Goal: Check status

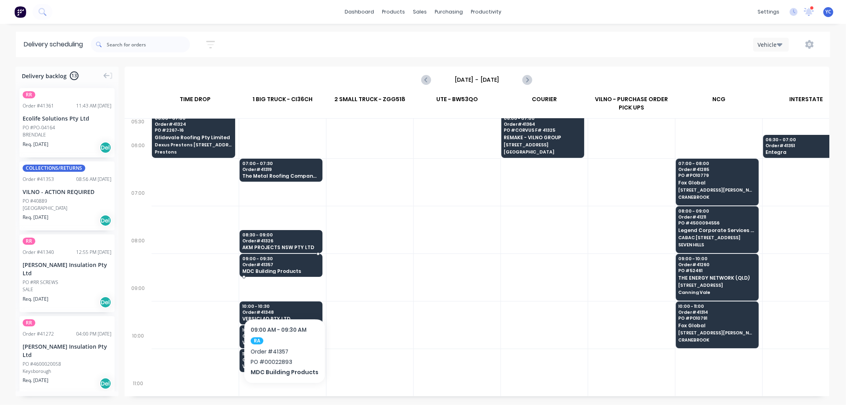
scroll to position [44, 0]
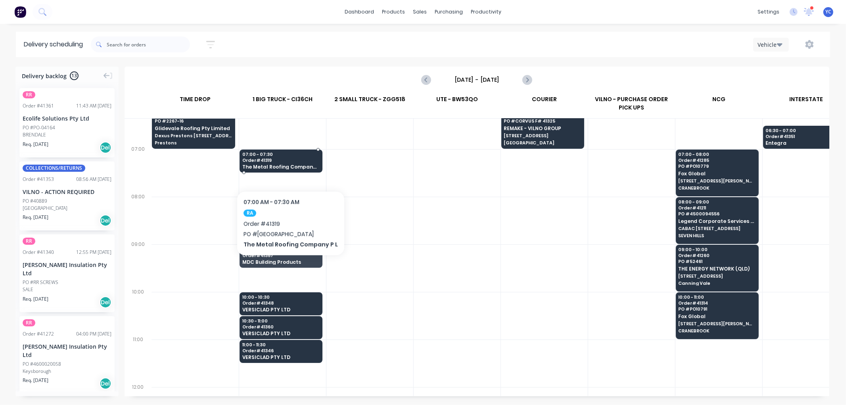
click at [288, 167] on span "The Metal Roofing Company P L" at bounding box center [280, 166] width 77 height 5
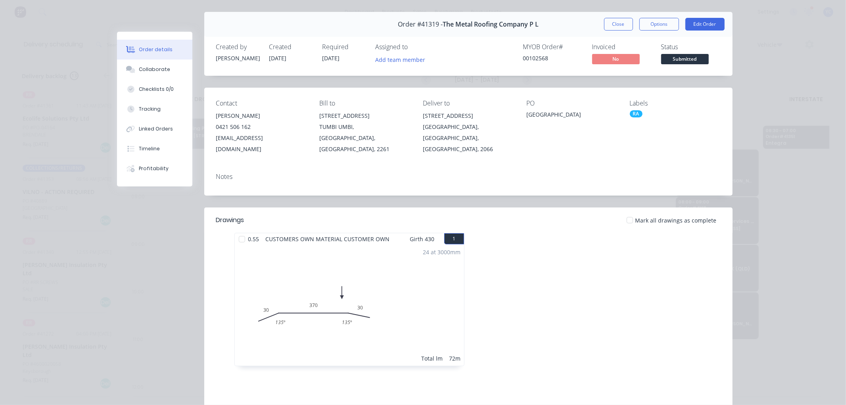
scroll to position [0, 0]
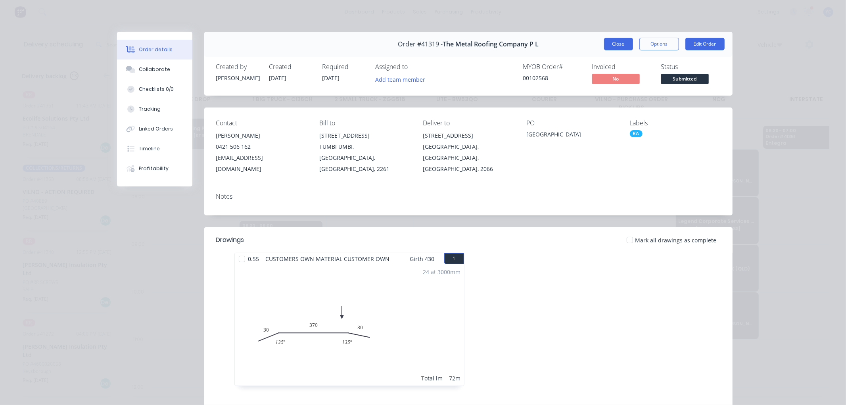
click at [613, 44] on button "Close" at bounding box center [618, 44] width 29 height 13
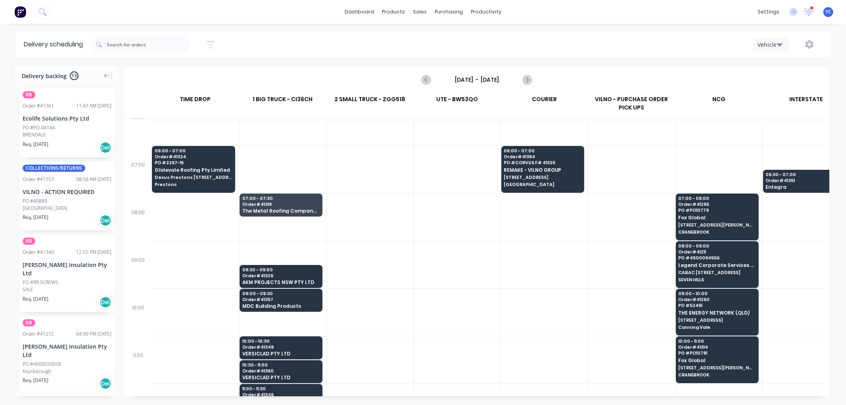
scroll to position [44, 0]
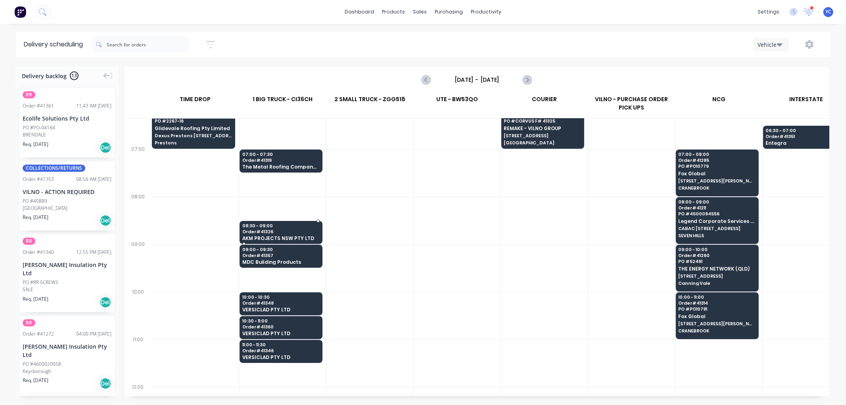
click at [292, 233] on span "Order # 41326" at bounding box center [280, 231] width 77 height 5
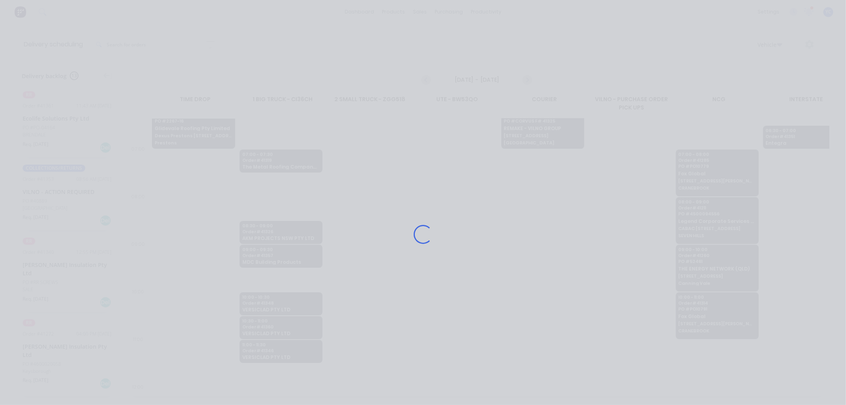
click at [292, 233] on div "Loading..." at bounding box center [423, 234] width 635 height 405
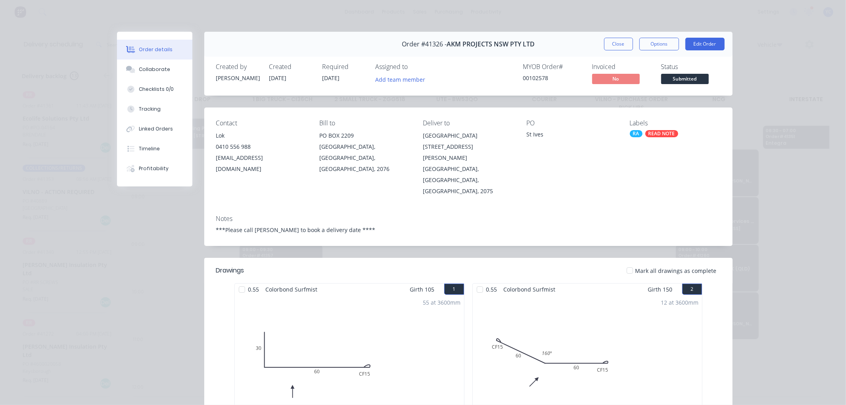
click at [666, 79] on span "Submitted" at bounding box center [685, 79] width 48 height 10
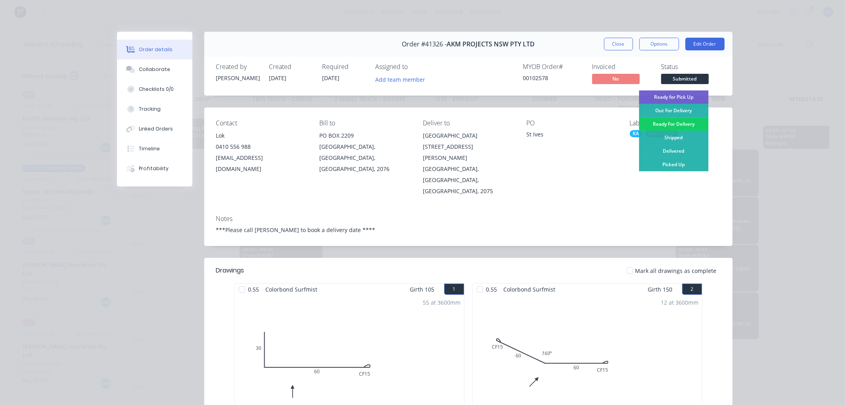
click at [680, 123] on div "Ready For Delivery" at bounding box center [673, 123] width 69 height 13
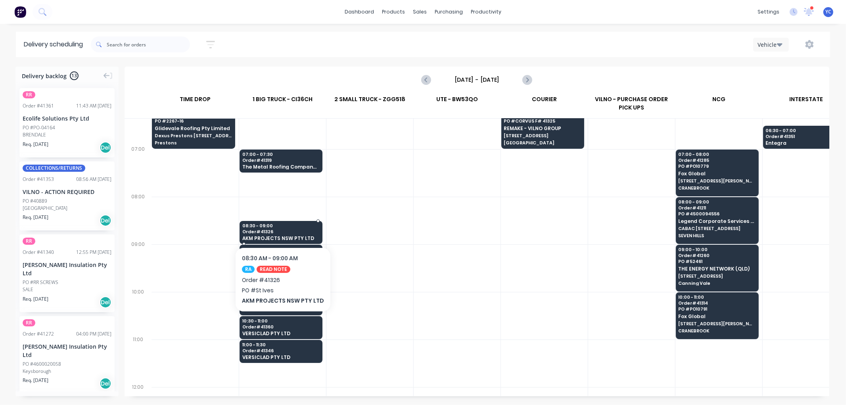
click at [300, 236] on span "AKM PROJECTS NSW PTY LTD" at bounding box center [280, 238] width 77 height 5
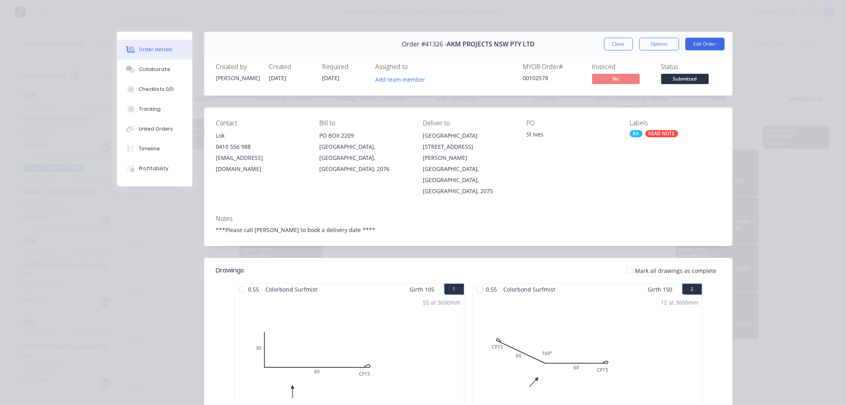
click at [428, 40] on span "Order #41326 -" at bounding box center [424, 44] width 45 height 8
copy span "41326"
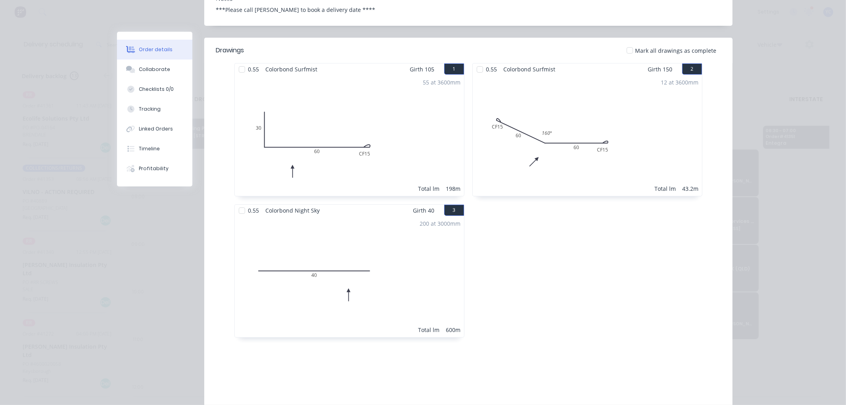
scroll to position [0, 0]
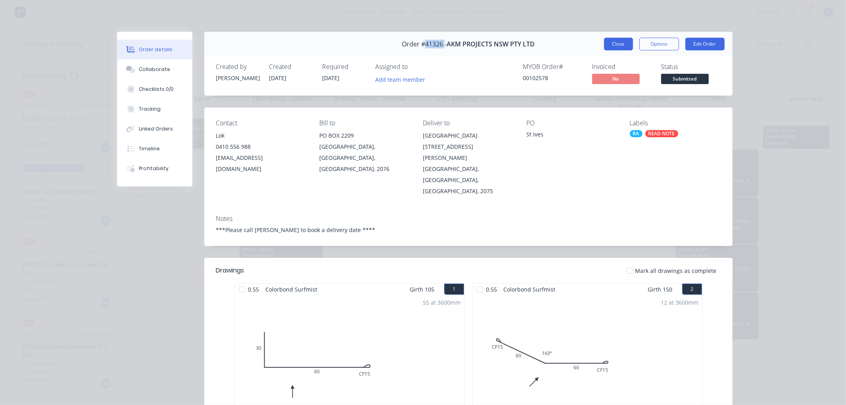
click at [613, 45] on button "Close" at bounding box center [618, 44] width 29 height 13
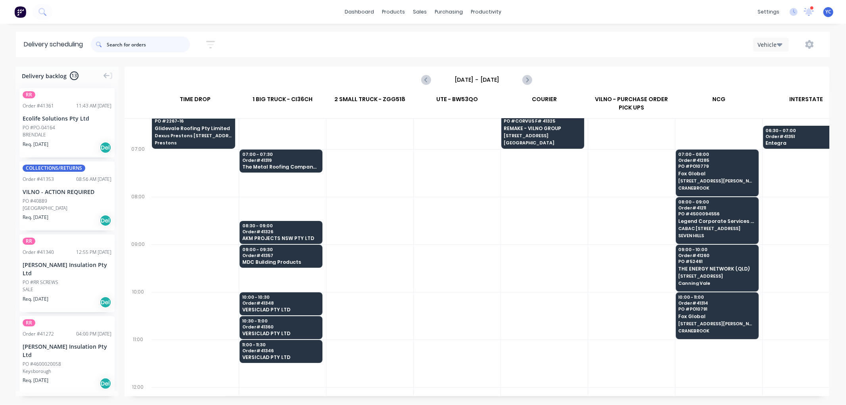
click at [135, 44] on input "text" at bounding box center [148, 45] width 83 height 16
click at [267, 257] on span "Order # 41357" at bounding box center [280, 255] width 77 height 5
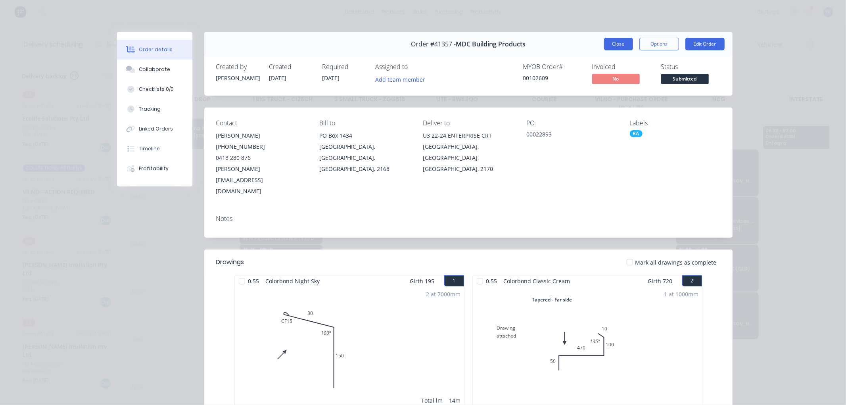
click at [613, 48] on button "Close" at bounding box center [618, 44] width 29 height 13
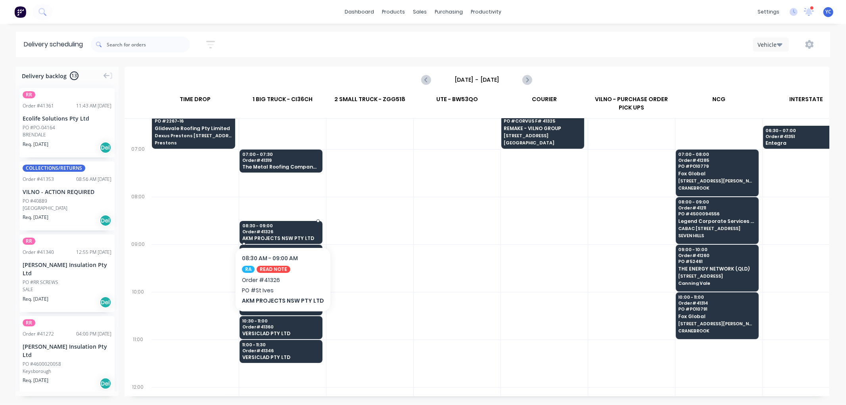
click at [295, 236] on span "AKM PROJECTS NSW PTY LTD" at bounding box center [280, 238] width 77 height 5
click at [295, 236] on body "dashboard products sales purchasing productivity dashboard products Product Cat…" at bounding box center [423, 202] width 846 height 405
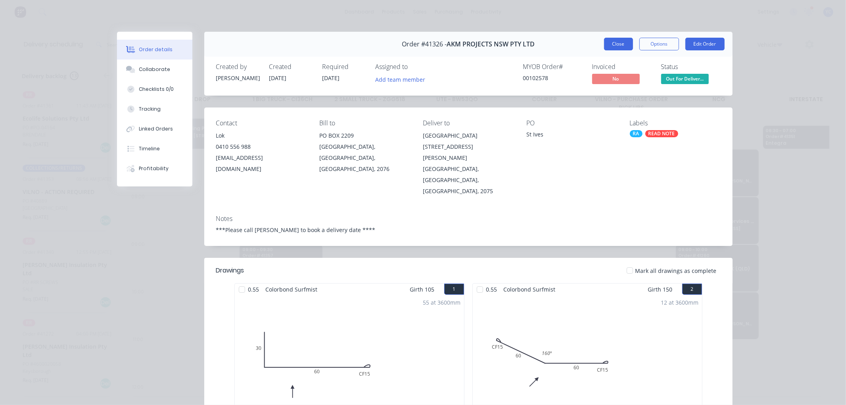
click at [618, 43] on button "Close" at bounding box center [618, 44] width 29 height 13
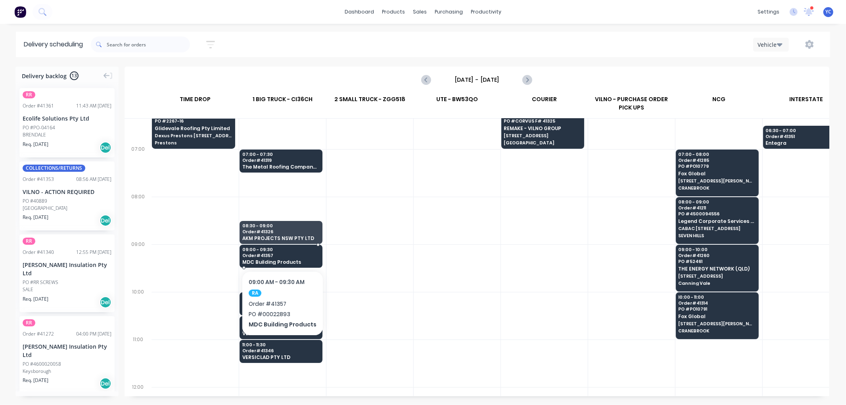
click at [296, 260] on span "MDC Building Products" at bounding box center [280, 261] width 77 height 5
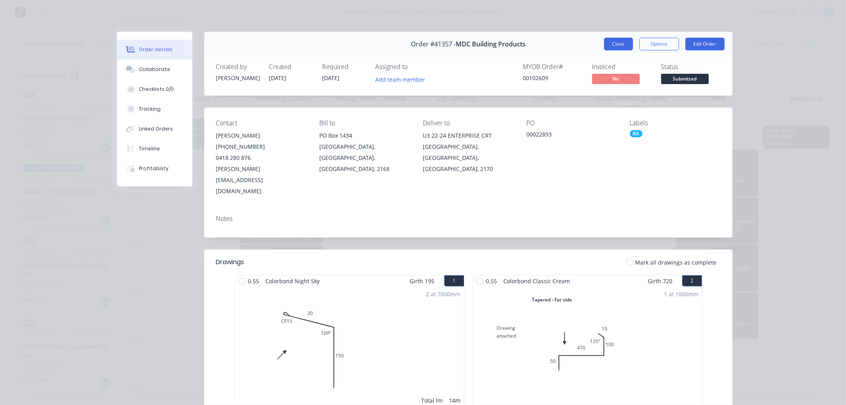
click at [619, 48] on button "Close" at bounding box center [618, 44] width 29 height 13
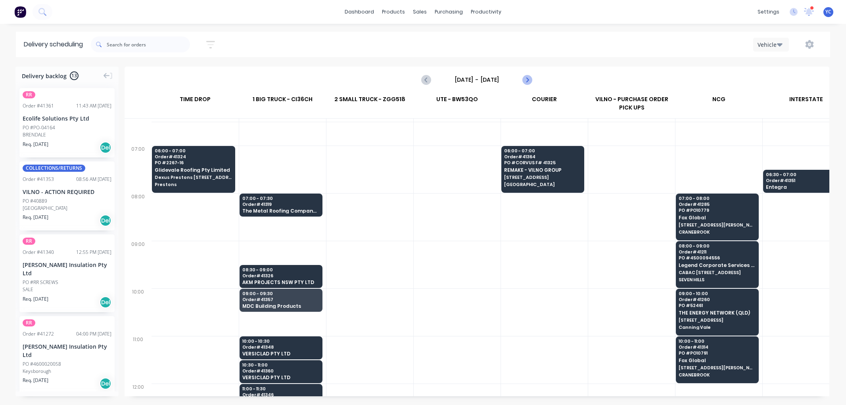
click at [529, 84] on icon "Next page" at bounding box center [528, 80] width 10 height 10
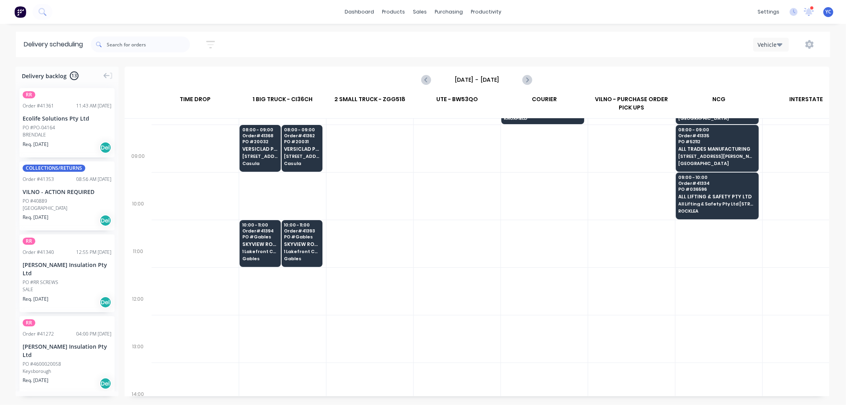
scroll to position [88, 0]
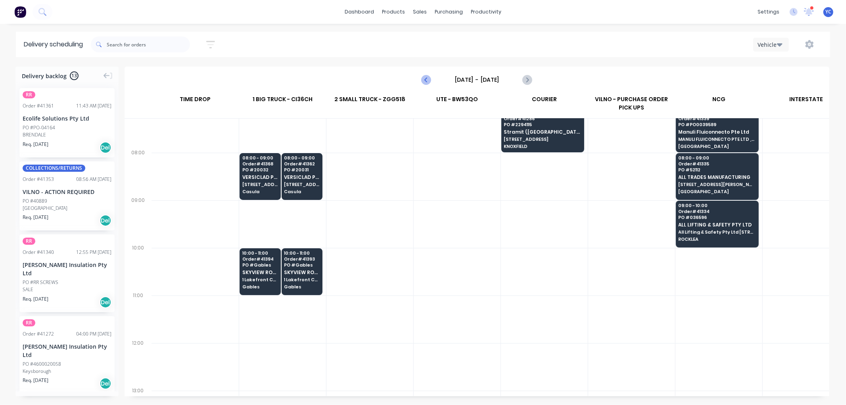
click at [425, 79] on icon "Previous page" at bounding box center [427, 80] width 10 height 10
type input "[DATE] - [DATE]"
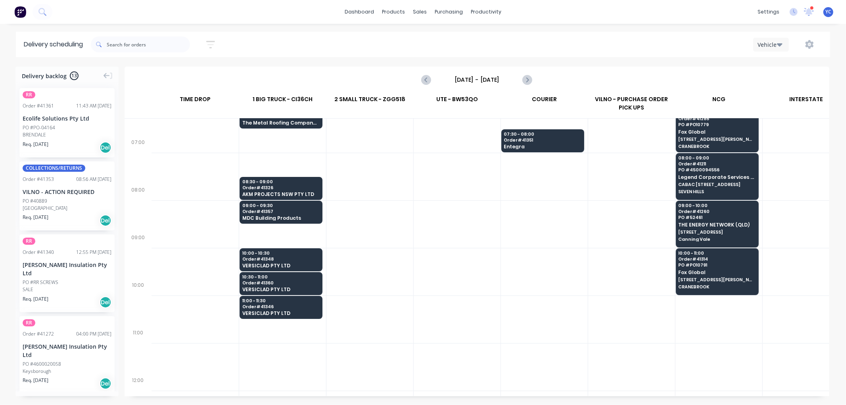
scroll to position [0, 0]
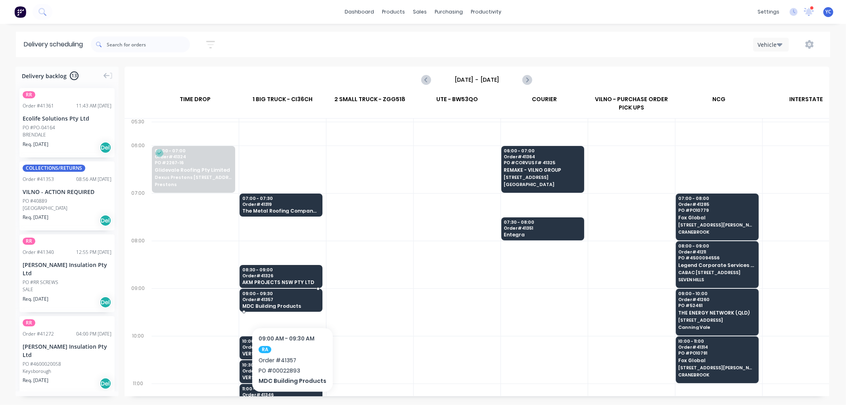
click at [291, 303] on div "09:00 - 09:30 Order # 41357 MDC Building Products" at bounding box center [281, 300] width 82 height 23
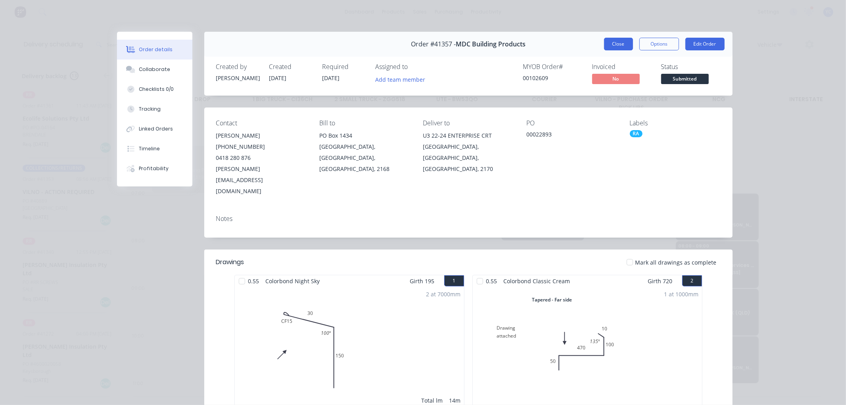
click at [615, 39] on button "Close" at bounding box center [618, 44] width 29 height 13
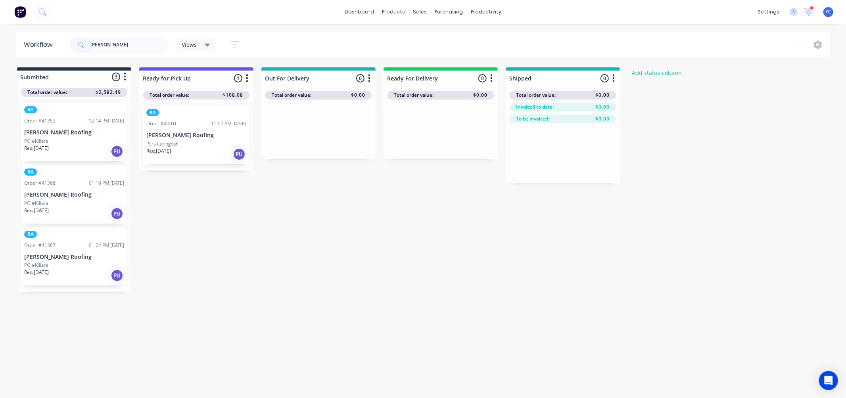
type input "lamont"
click at [59, 142] on div "PO #Killara" at bounding box center [74, 141] width 100 height 7
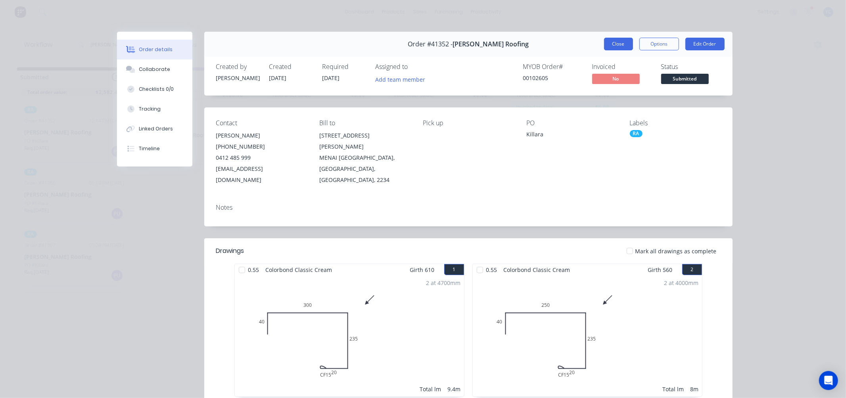
click at [606, 48] on button "Close" at bounding box center [618, 44] width 29 height 13
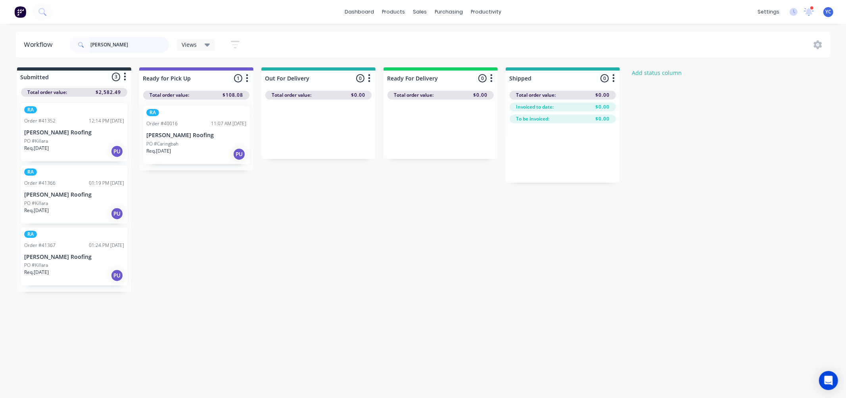
click at [130, 42] on input "lamont" at bounding box center [129, 45] width 79 height 16
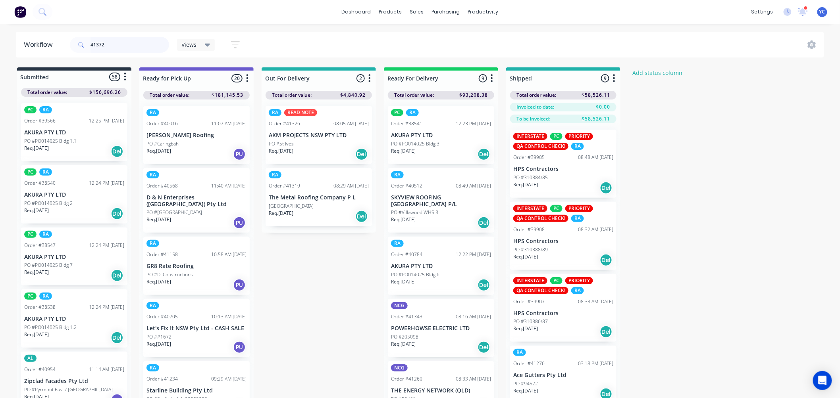
type input "41372"
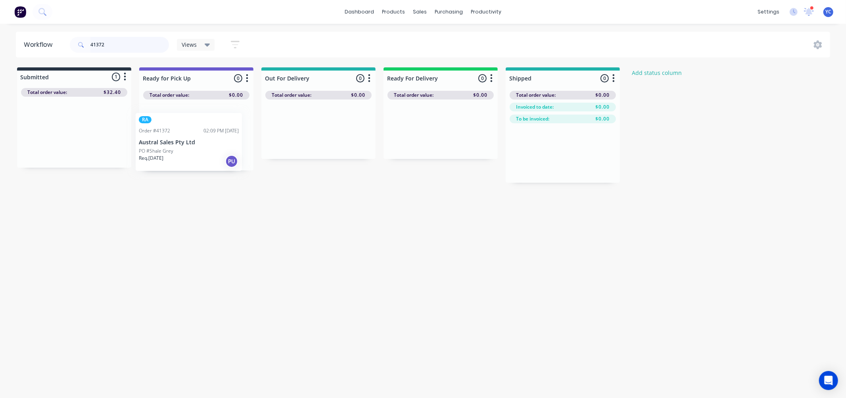
drag, startPoint x: 75, startPoint y: 140, endPoint x: 197, endPoint y: 150, distance: 122.2
click at [197, 150] on div "Submitted 1 Status colour #273444 hex #273444 Save Cancel Summaries Total order…" at bounding box center [425, 124] width 863 height 115
click at [132, 46] on input "41372" at bounding box center [129, 45] width 79 height 16
type input "41391"
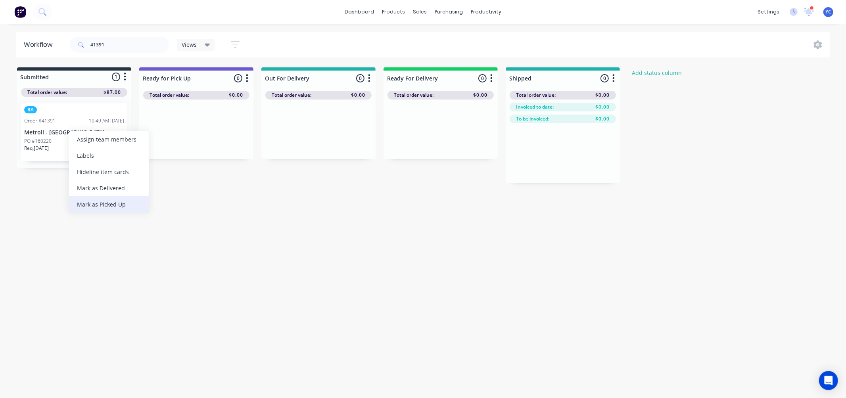
click at [104, 201] on div "Mark as Picked Up" at bounding box center [109, 204] width 80 height 16
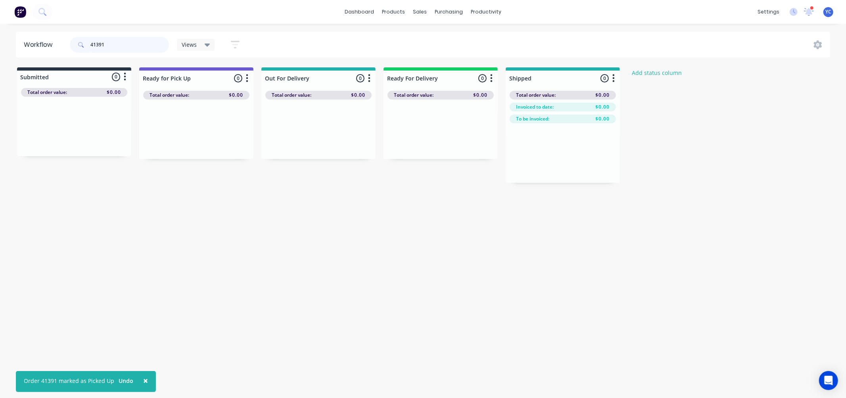
click at [129, 42] on input "41391" at bounding box center [129, 45] width 79 height 16
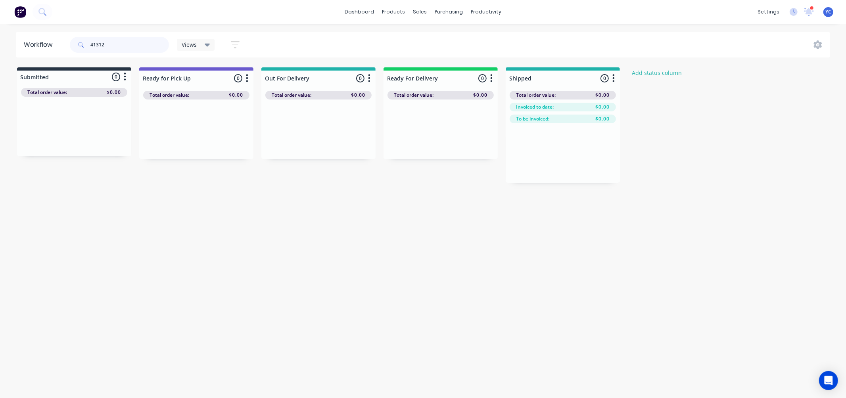
type input "41312"
click at [232, 208] on div "Mark as Picked Up" at bounding box center [226, 212] width 80 height 16
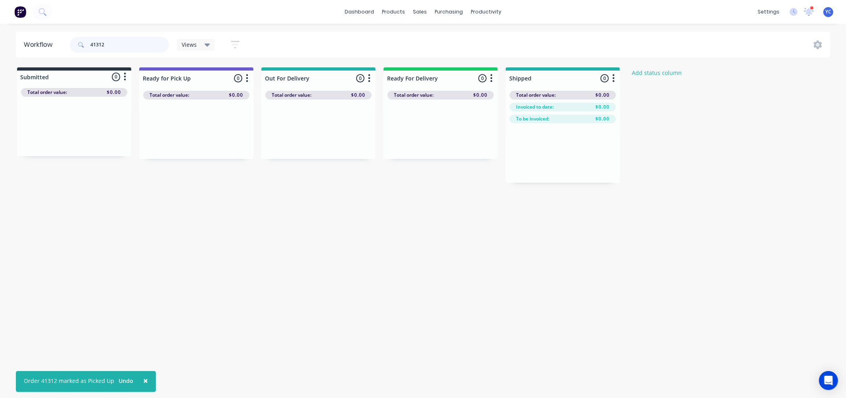
click at [142, 42] on input "41312" at bounding box center [129, 45] width 79 height 16
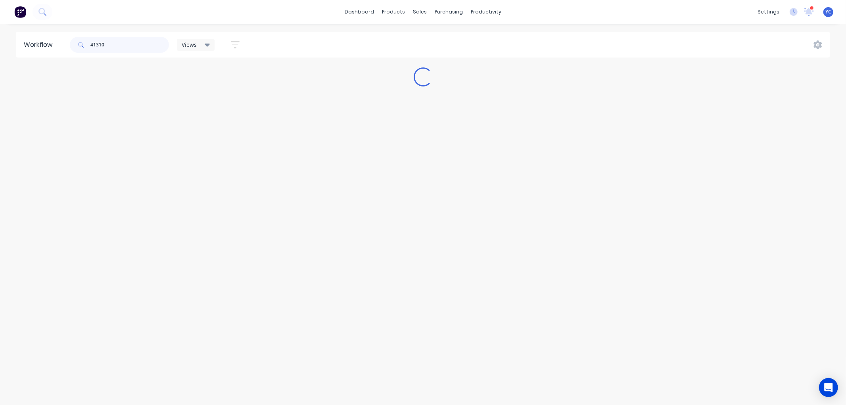
type input "41310"
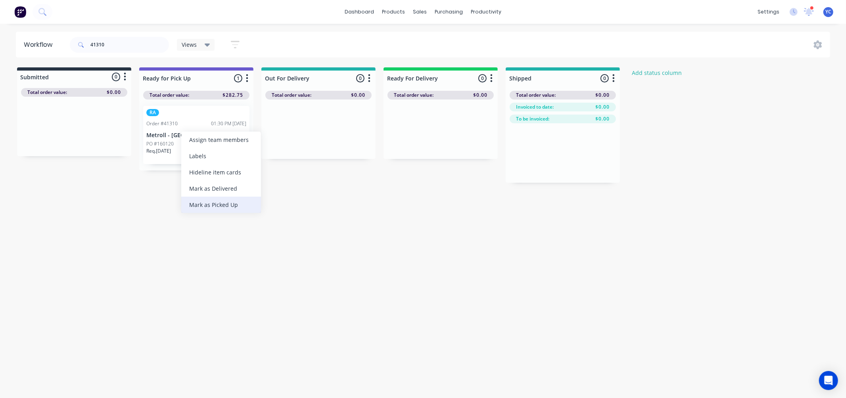
click at [220, 201] on div "Mark as Picked Up" at bounding box center [221, 205] width 80 height 16
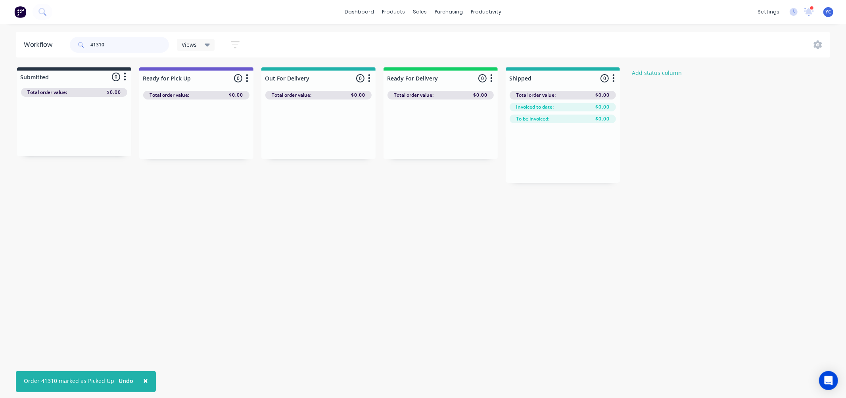
click at [117, 44] on input "41310" at bounding box center [129, 45] width 79 height 16
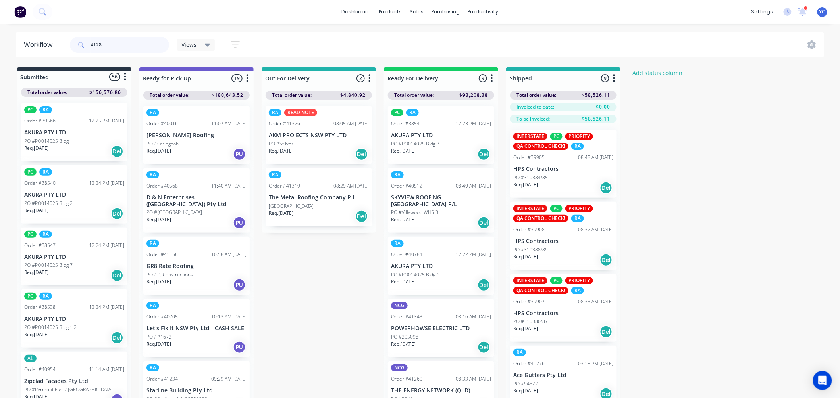
type input "41280"
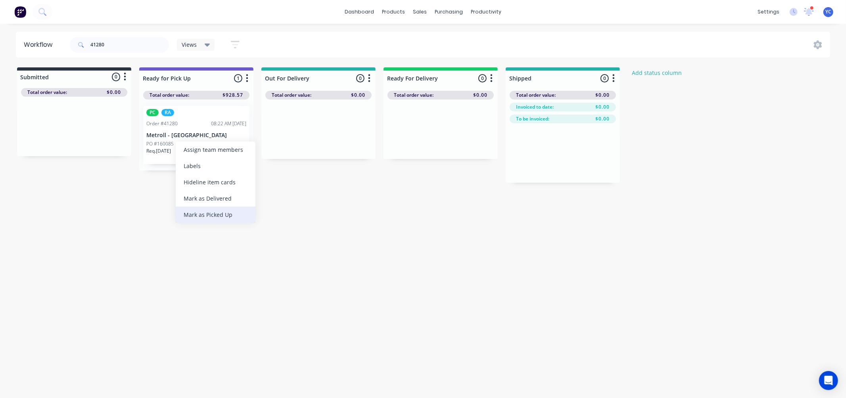
click at [227, 213] on div "Mark as Picked Up" at bounding box center [216, 215] width 80 height 16
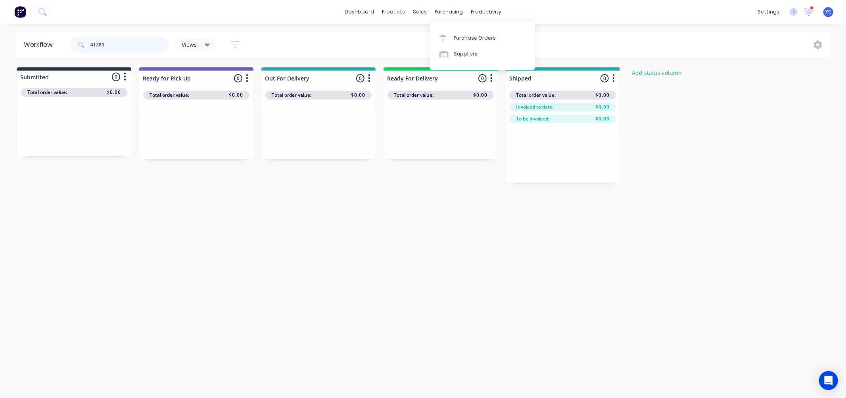
click at [147, 49] on input "41280" at bounding box center [129, 45] width 79 height 16
type input "41197"
drag, startPoint x: 100, startPoint y: 142, endPoint x: 201, endPoint y: 154, distance: 101.9
click at [201, 154] on div "Submitted 1 Status colour #273444 hex #273444 Save Cancel Summaries Total order…" at bounding box center [425, 124] width 863 height 115
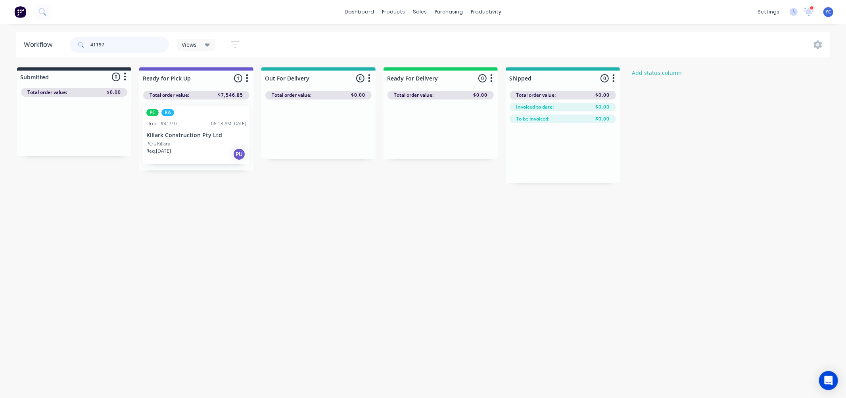
click at [138, 49] on input "41197" at bounding box center [129, 45] width 79 height 16
click at [138, 48] on input "41197" at bounding box center [129, 45] width 79 height 16
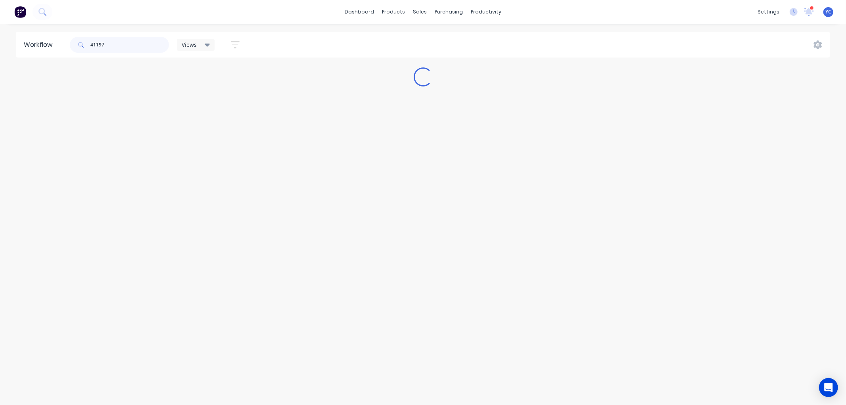
type input "41197"
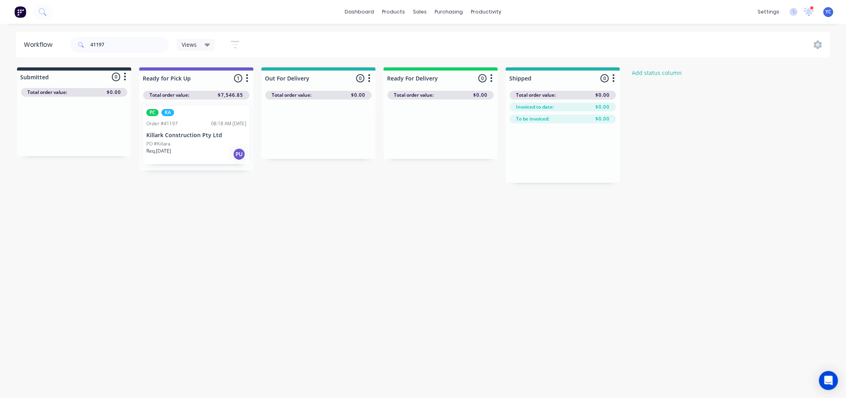
click at [104, 254] on div "Workflow 41197 Views Save new view None (Default) edit AL edit ALL edit BB & TH…" at bounding box center [423, 207] width 846 height 351
click at [126, 45] on input "41197" at bounding box center [129, 45] width 79 height 16
type input "41372"
click at [146, 42] on input "41372" at bounding box center [129, 45] width 79 height 16
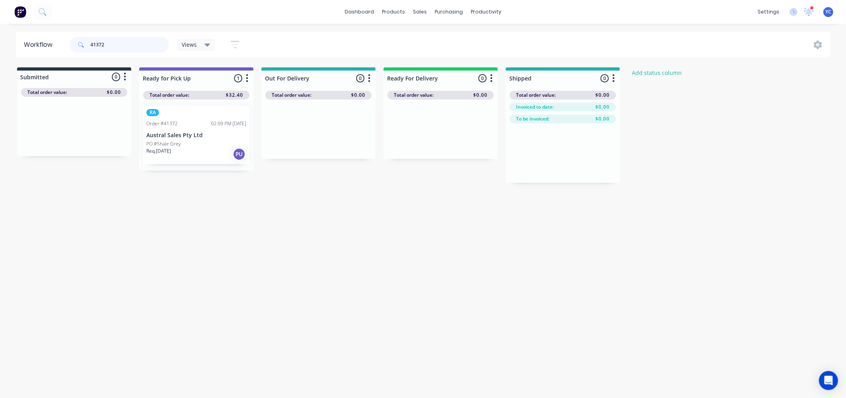
click at [146, 42] on input "41372" at bounding box center [129, 45] width 79 height 16
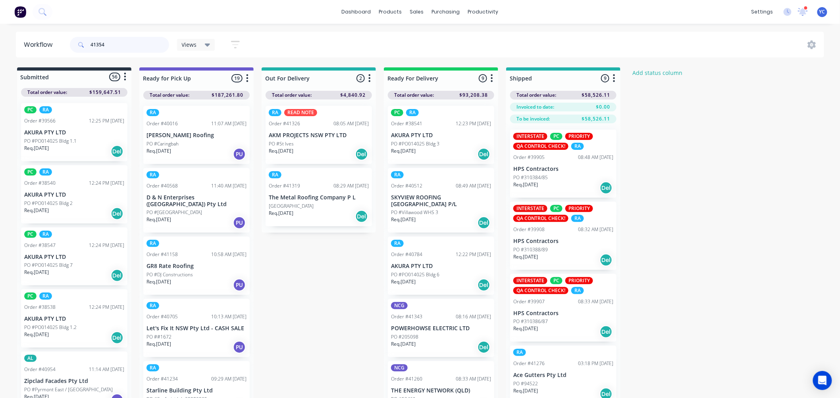
type input "41354"
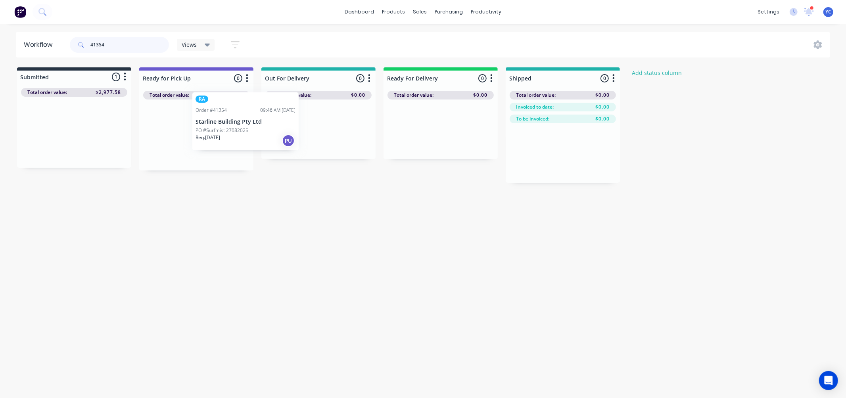
drag, startPoint x: 58, startPoint y: 140, endPoint x: 179, endPoint y: 148, distance: 120.5
click at [182, 146] on div "Submitted 1 Status colour #273444 hex #273444 Save Cancel Summaries Total order…" at bounding box center [425, 124] width 863 height 115
